Goal: Information Seeking & Learning: Learn about a topic

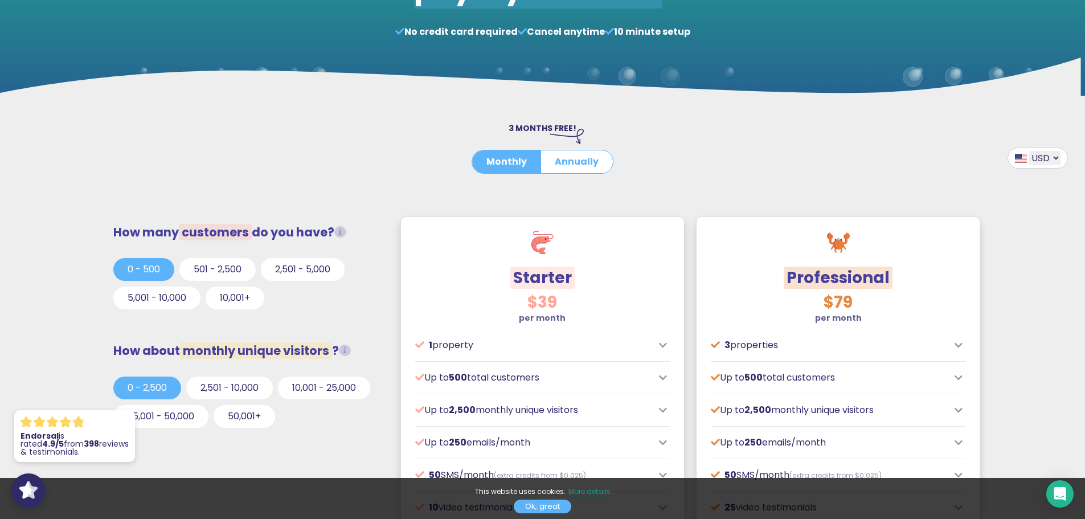
scroll to position [228, 0]
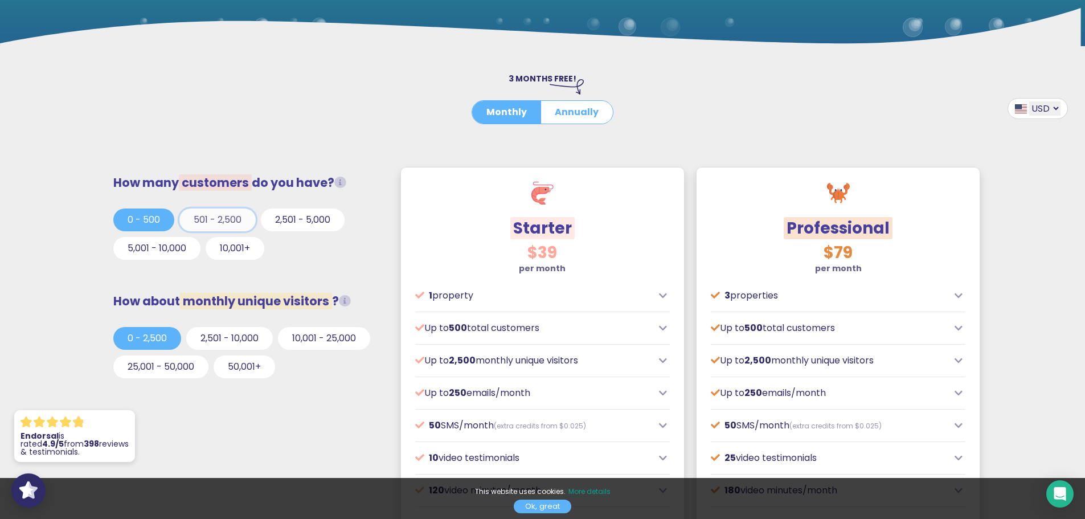
click at [233, 223] on button "501 - 2,500" at bounding box center [217, 219] width 76 height 23
click at [299, 218] on button "2,501 - 5,000" at bounding box center [303, 219] width 84 height 23
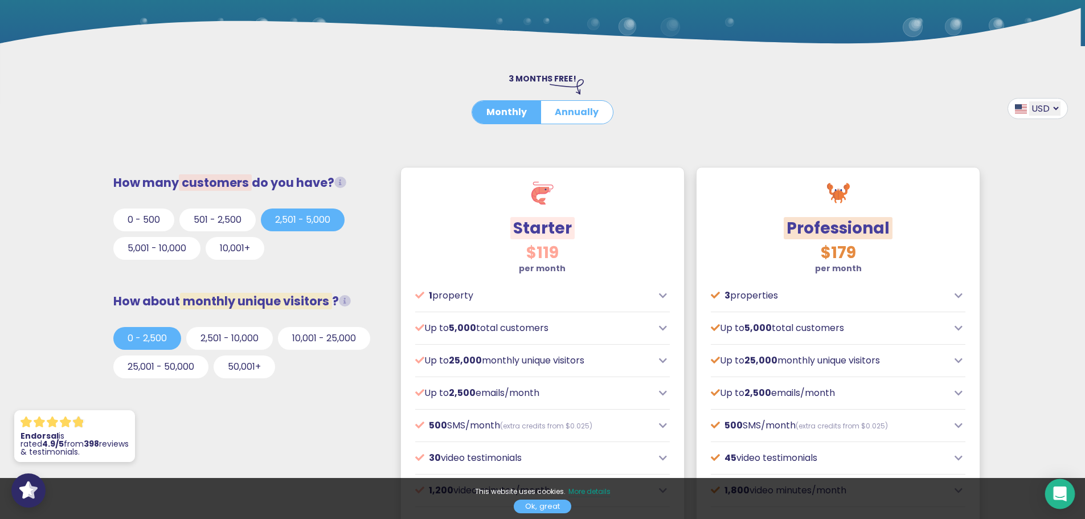
click at [1061, 498] on icon "Open Intercom Messenger" at bounding box center [1059, 493] width 13 height 15
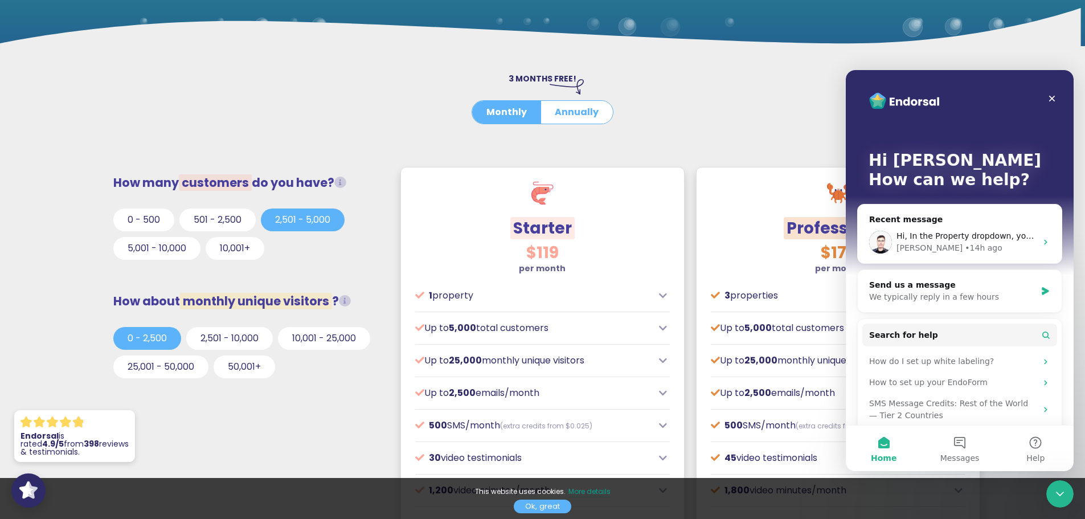
scroll to position [0, 0]
click at [956, 446] on button "Messages" at bounding box center [959, 448] width 76 height 46
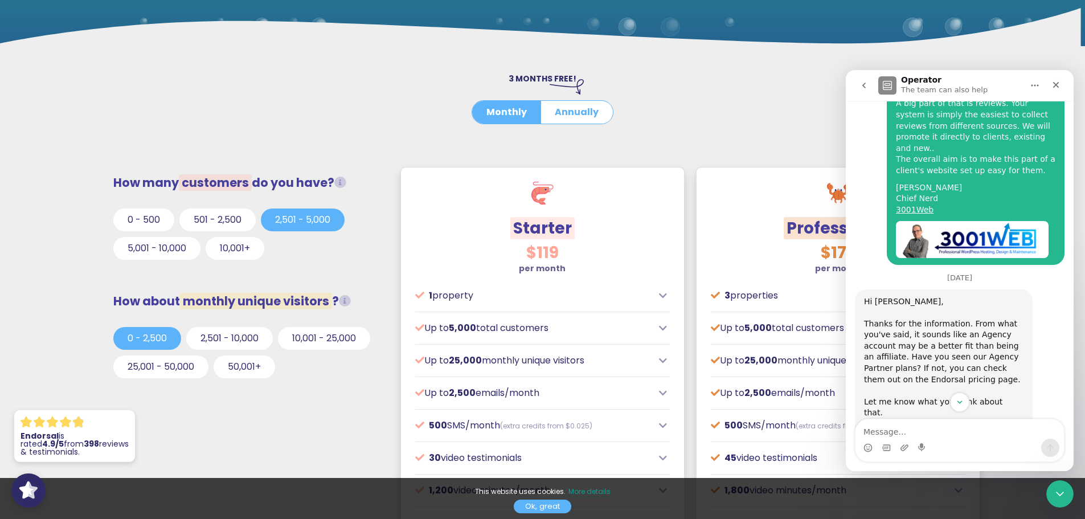
scroll to position [910, 0]
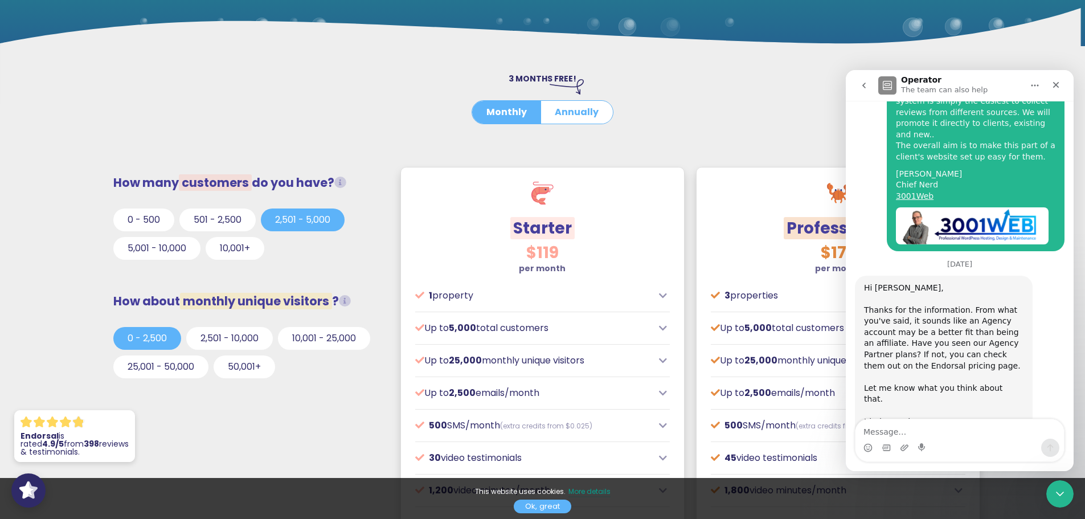
click at [696, 132] on div at bounding box center [542, 131] width 525 height 14
click at [1057, 87] on icon "Close" at bounding box center [1055, 84] width 9 height 9
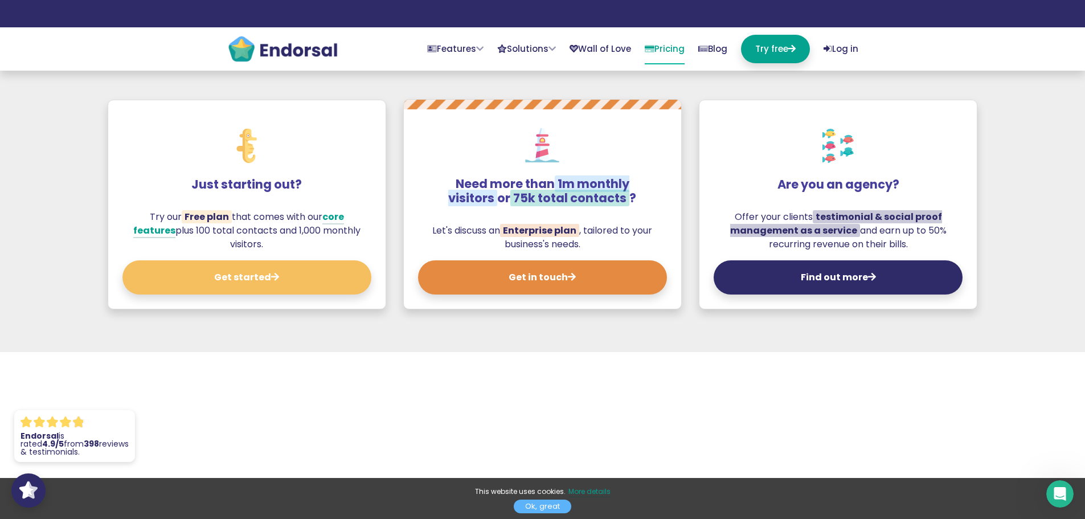
scroll to position [1196, 0]
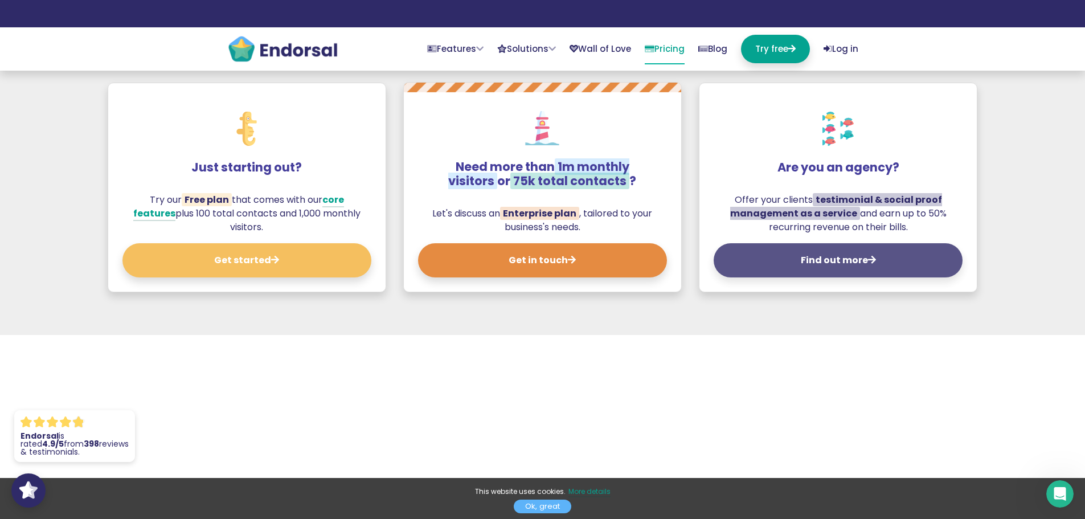
click at [824, 262] on button "Find out more" at bounding box center [837, 260] width 249 height 34
